Goal: Find contact information: Find contact information

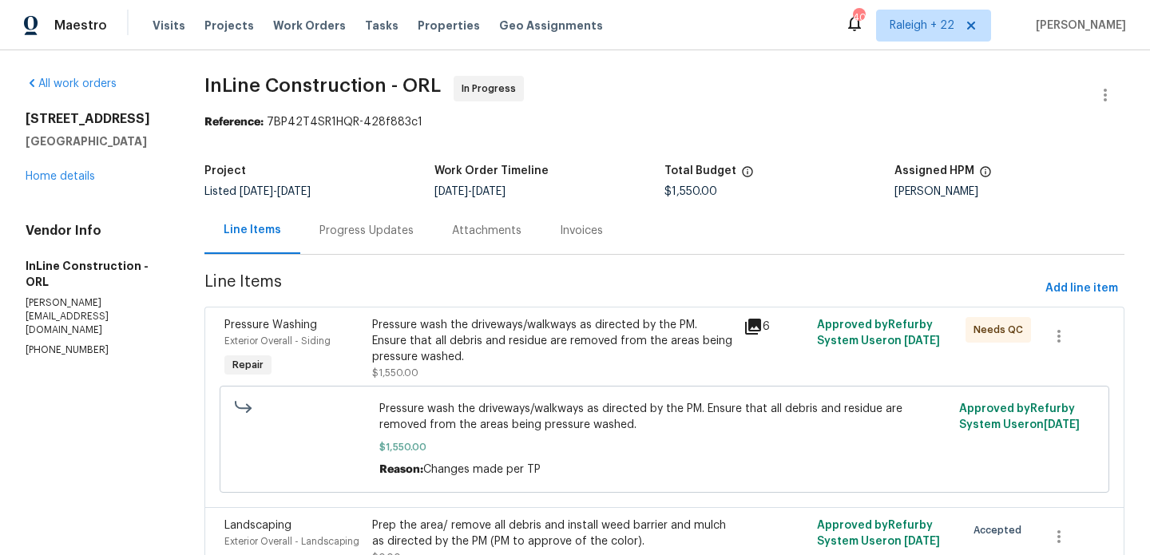
click at [465, 349] on div "Pressure wash the driveways/walkways as directed by the PM. Ensure that all deb…" at bounding box center [552, 341] width 361 height 48
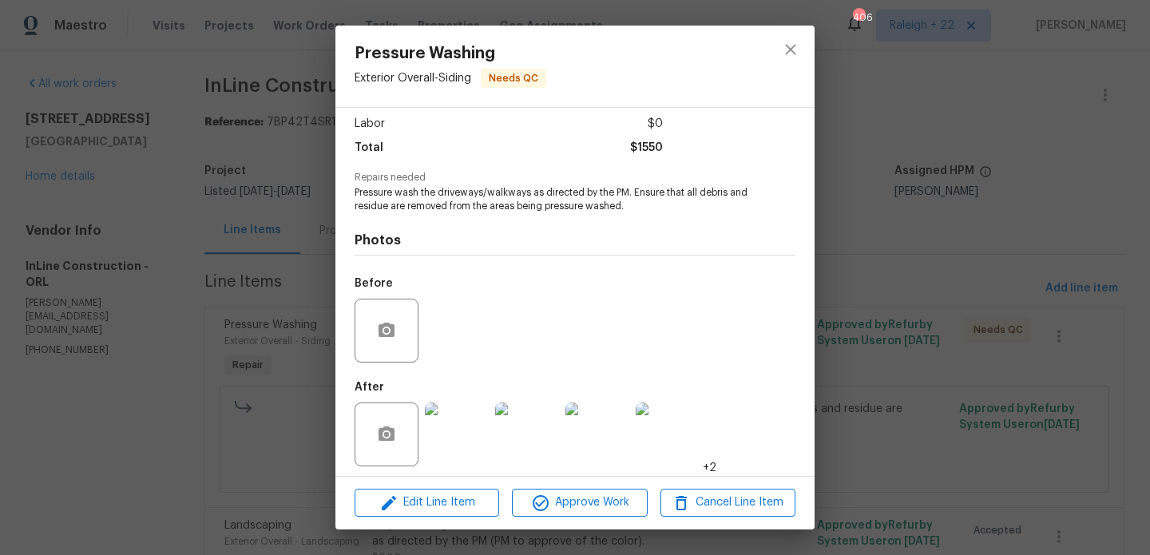
scroll to position [114, 0]
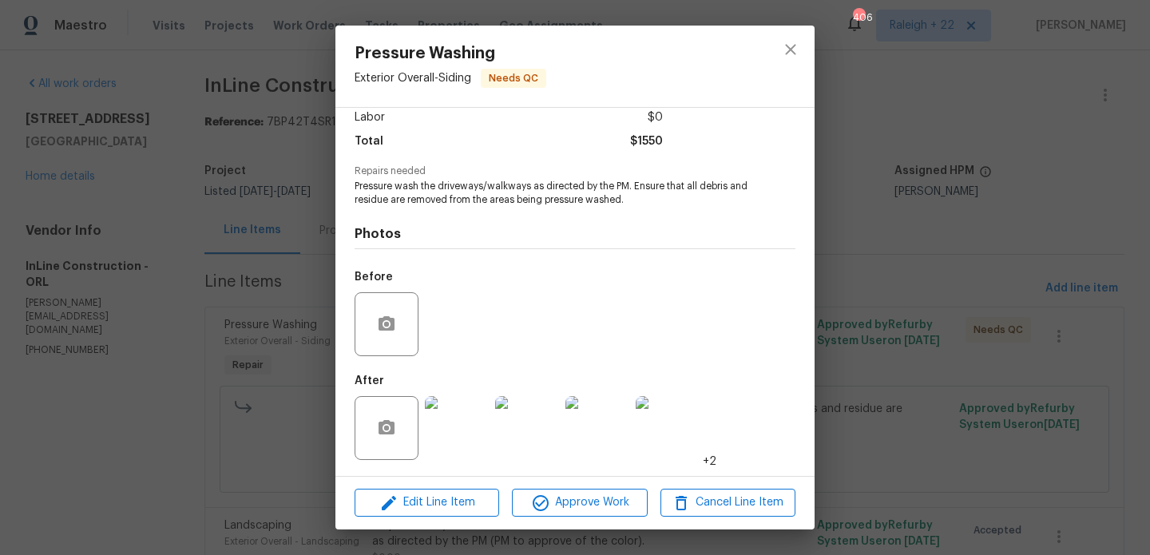
click at [464, 444] on img at bounding box center [457, 428] width 64 height 64
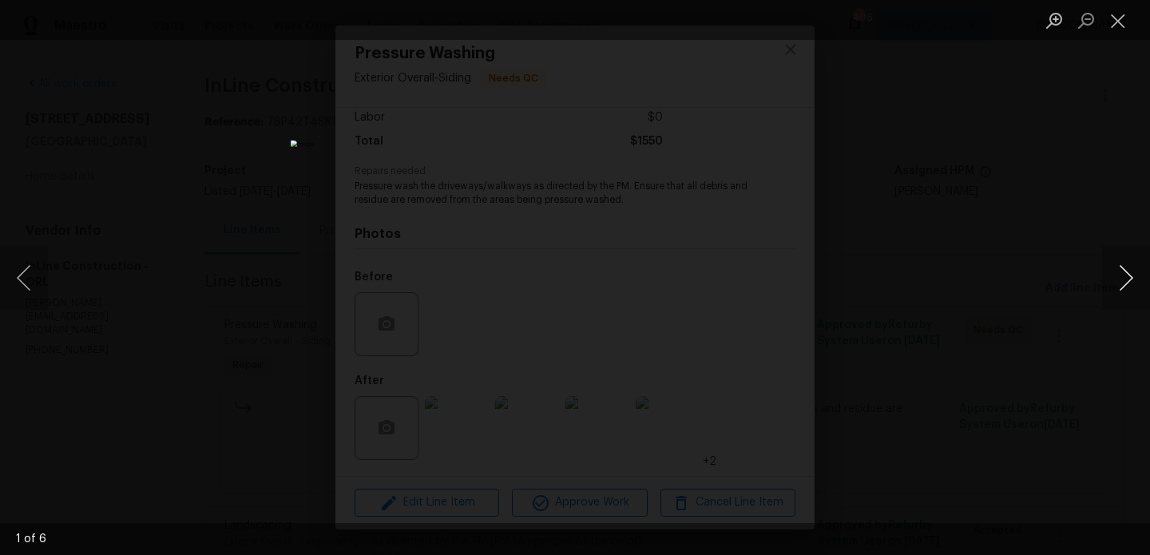
click at [1129, 280] on button "Next image" at bounding box center [1126, 278] width 48 height 64
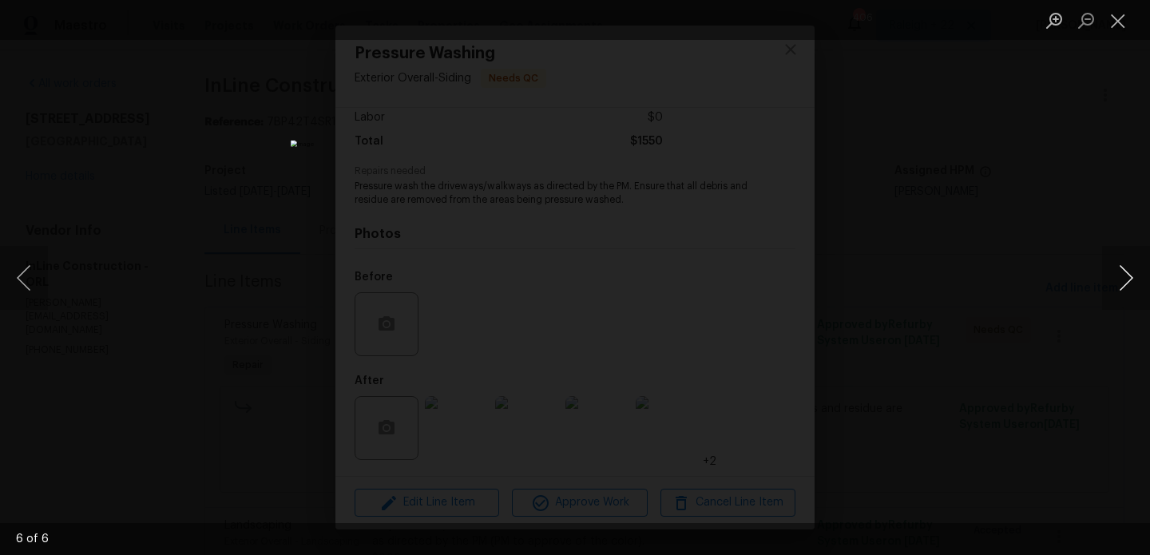
click at [1129, 280] on button "Next image" at bounding box center [1126, 278] width 48 height 64
click at [1038, 258] on div "Lightbox" at bounding box center [575, 277] width 1150 height 555
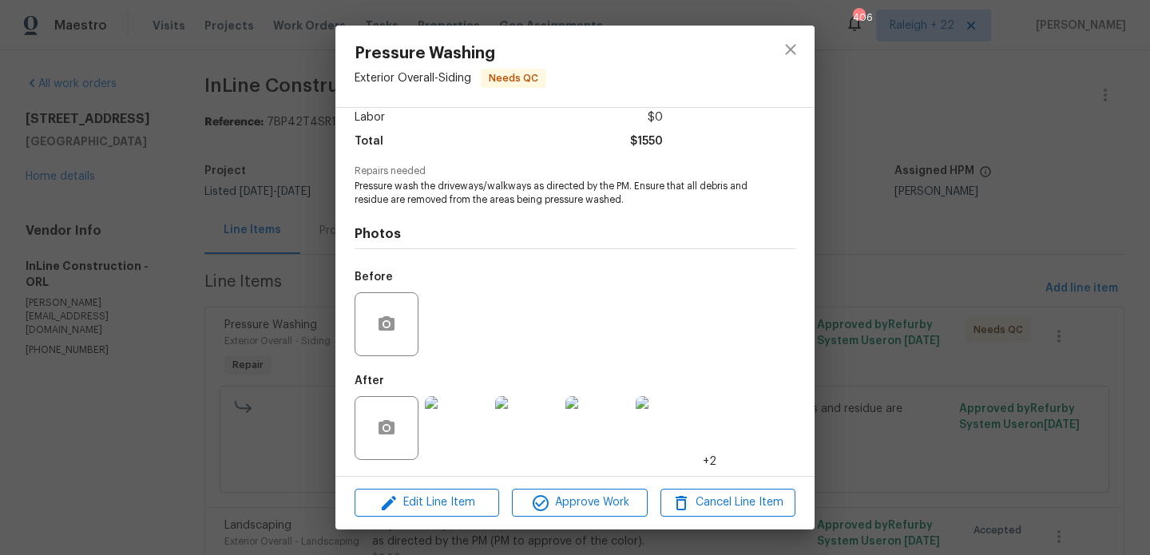
click at [930, 319] on div "Pressure Washing Exterior Overall - Siding Needs QC Vendor InLine Construction …" at bounding box center [575, 277] width 1150 height 555
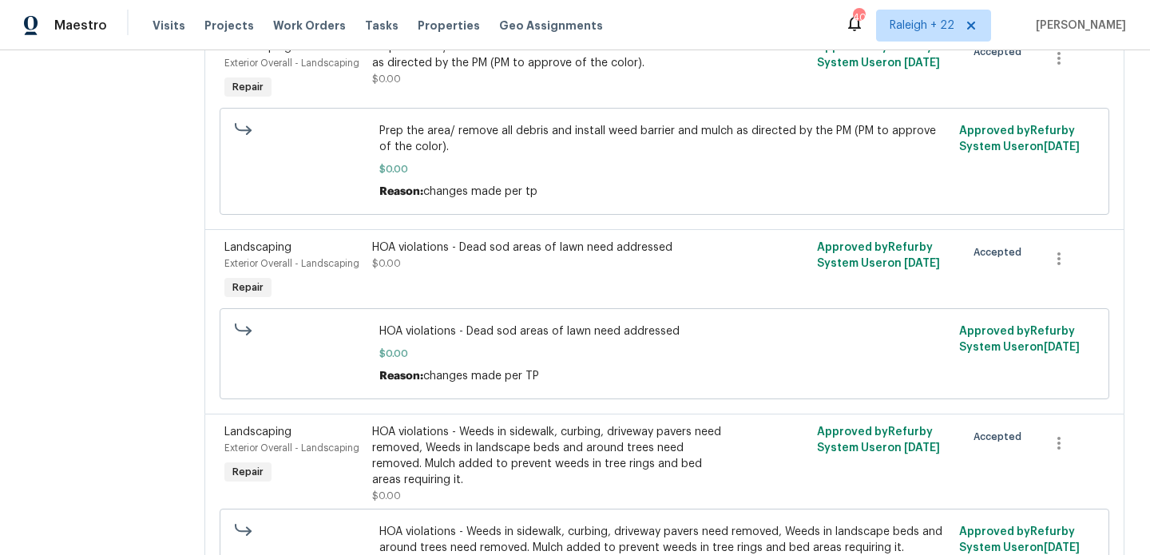
scroll to position [0, 0]
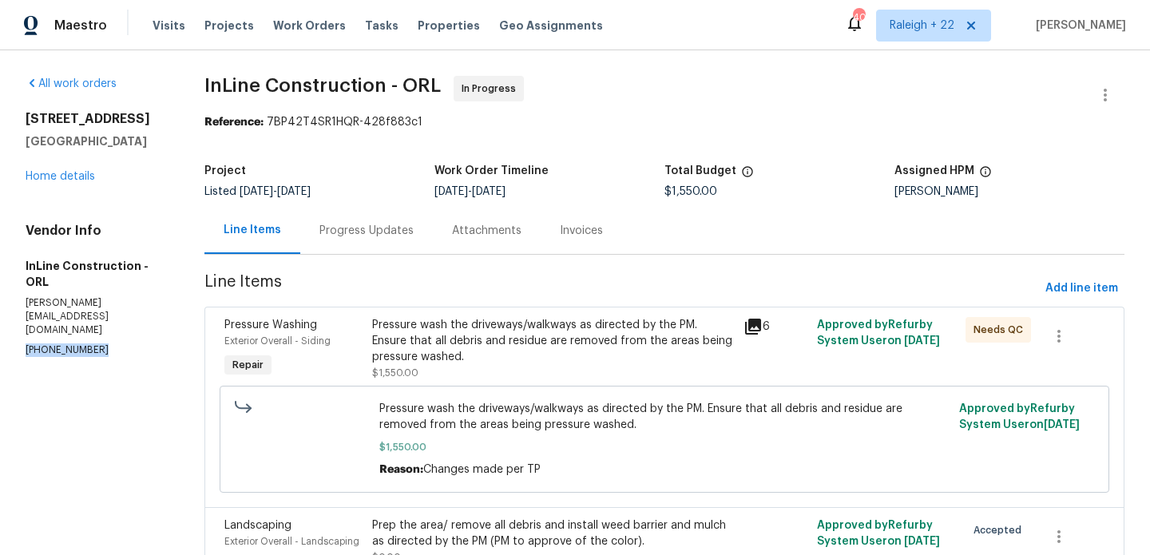
drag, startPoint x: 25, startPoint y: 308, endPoint x: 118, endPoint y: 308, distance: 93.5
click at [118, 343] on p "[PHONE_NUMBER]" at bounding box center [96, 350] width 141 height 14
copy p "[PHONE_NUMBER]"
drag, startPoint x: 205, startPoint y: 81, endPoint x: 383, endPoint y: 83, distance: 177.3
click at [383, 83] on span "InLine Construction - ORL" at bounding box center [322, 85] width 236 height 19
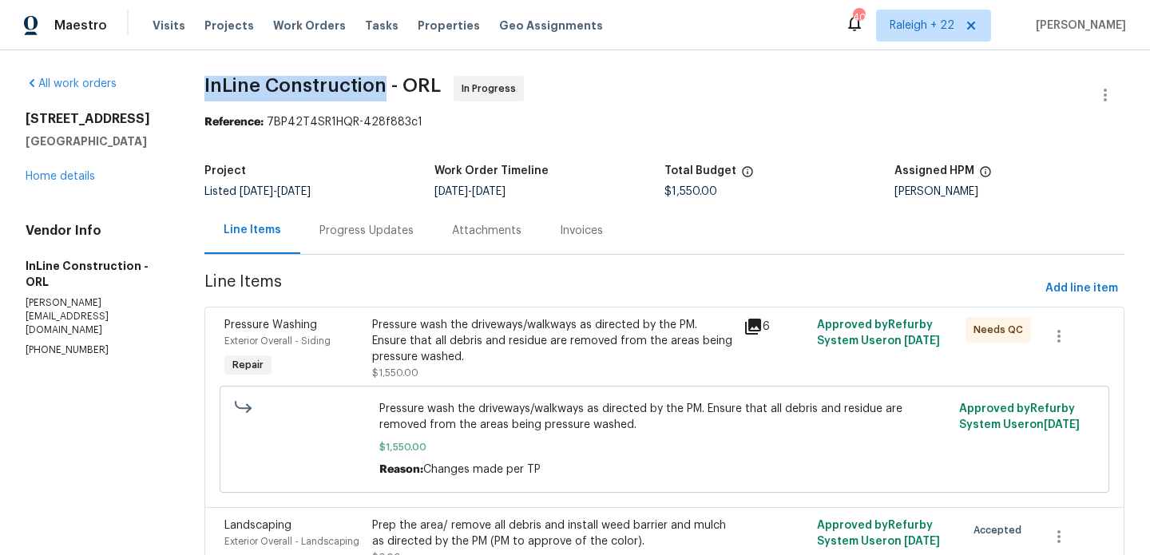
copy span "InLine Construction"
